Goal: Browse casually

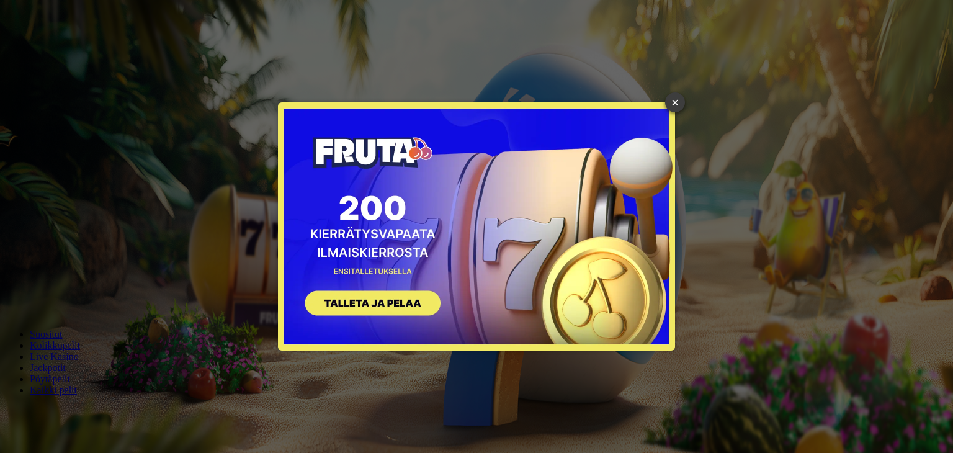
click at [678, 101] on link "×" at bounding box center [675, 102] width 20 height 20
